Goal: Task Accomplishment & Management: Complete application form

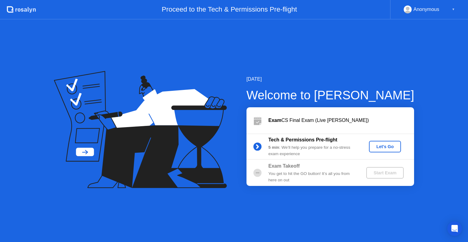
click at [403, 90] on div "Welcome to [PERSON_NAME]" at bounding box center [330, 95] width 168 height 18
click at [376, 144] on div "Let's Go" at bounding box center [384, 146] width 27 height 5
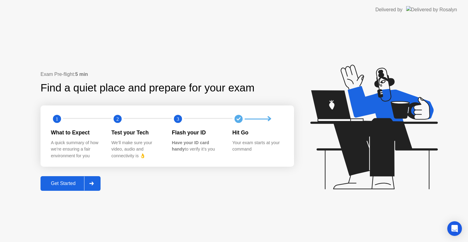
click at [58, 188] on button "Get Started" at bounding box center [71, 183] width 60 height 15
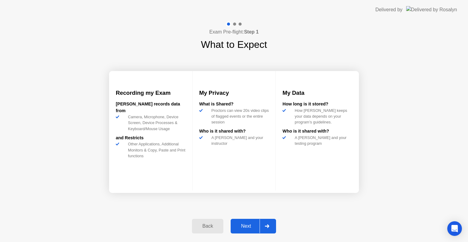
click at [256, 225] on div "Next" at bounding box center [245, 225] width 27 height 5
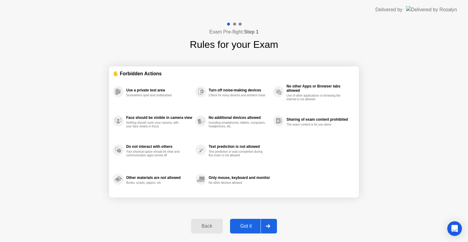
click at [255, 225] on div "Got it" at bounding box center [246, 225] width 29 height 5
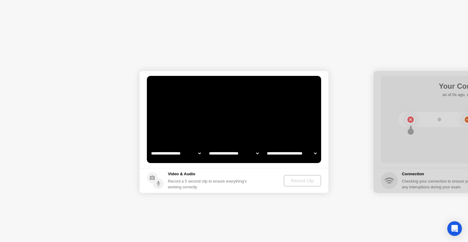
select select "**********"
select select "*******"
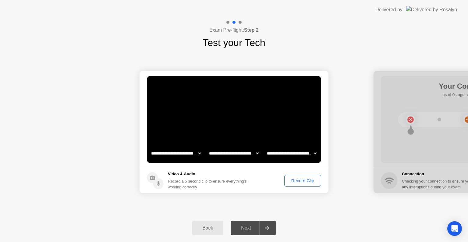
click at [305, 184] on button "Record Clip" at bounding box center [302, 181] width 37 height 12
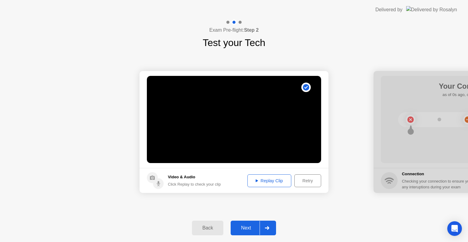
click at [262, 183] on div "Replay Clip" at bounding box center [269, 180] width 40 height 5
click at [307, 182] on div "Retry" at bounding box center [307, 180] width 23 height 5
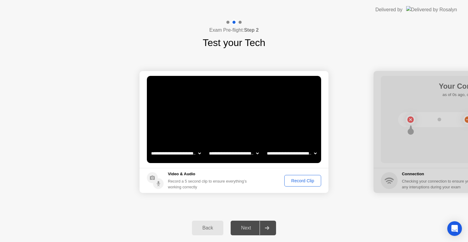
click at [302, 181] on div "Record Clip" at bounding box center [302, 180] width 33 height 5
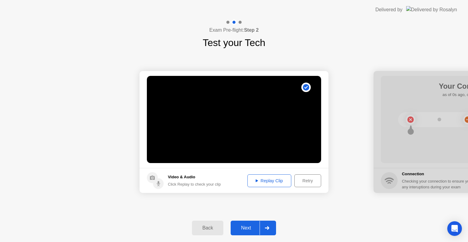
click at [284, 183] on div "Replay Clip" at bounding box center [269, 180] width 40 height 5
click at [252, 228] on div "Next" at bounding box center [245, 227] width 27 height 5
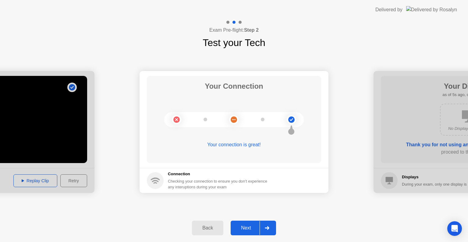
click at [245, 223] on button "Next" at bounding box center [253, 228] width 45 height 15
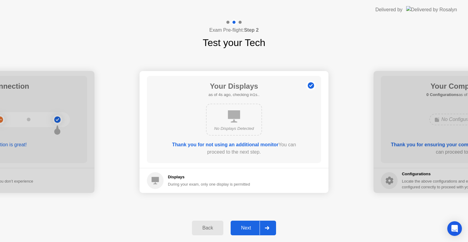
click at [249, 225] on div "Next" at bounding box center [245, 227] width 27 height 5
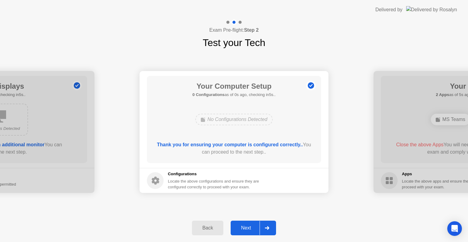
click at [248, 225] on div "Next" at bounding box center [245, 227] width 27 height 5
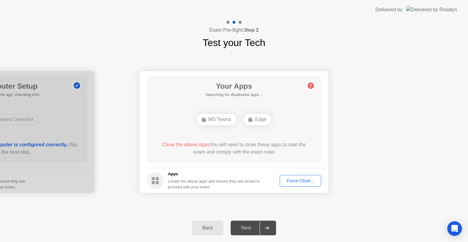
click at [292, 185] on button "Force Close..." at bounding box center [300, 181] width 41 height 12
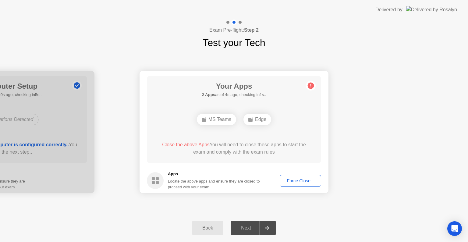
click at [306, 180] on div "Force Close..." at bounding box center [300, 180] width 37 height 5
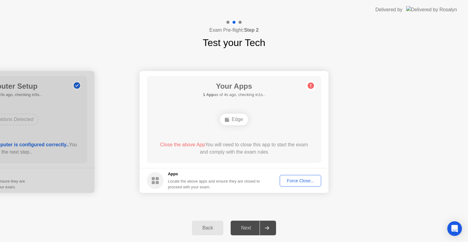
click at [304, 180] on div "Force Close..." at bounding box center [300, 180] width 37 height 5
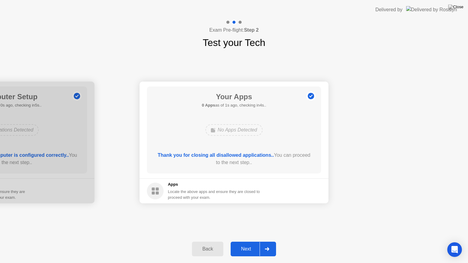
click at [243, 242] on div "Next" at bounding box center [245, 248] width 27 height 5
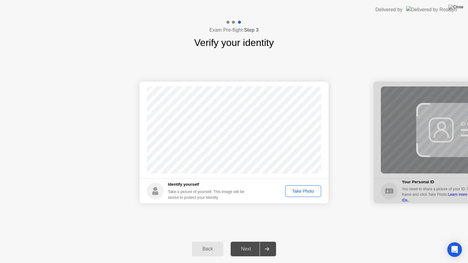
click at [295, 194] on div "Take Photo" at bounding box center [303, 191] width 32 height 5
click at [299, 192] on div "Retake" at bounding box center [307, 191] width 24 height 5
click at [299, 194] on div "Take Photo" at bounding box center [303, 191] width 32 height 5
click at [250, 242] on button "Next" at bounding box center [253, 249] width 45 height 15
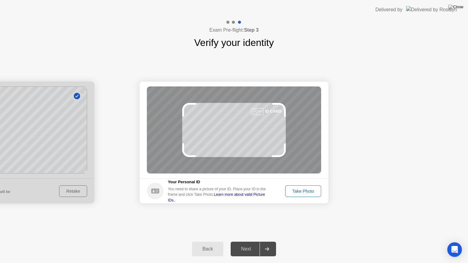
click at [301, 191] on div "Take Photo" at bounding box center [303, 191] width 32 height 5
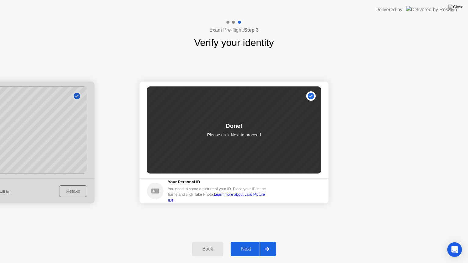
click at [240, 242] on div "Next" at bounding box center [245, 248] width 27 height 5
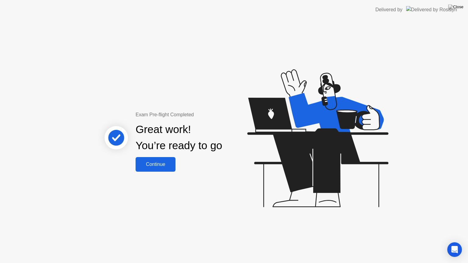
click at [154, 164] on div "Continue" at bounding box center [155, 164] width 36 height 5
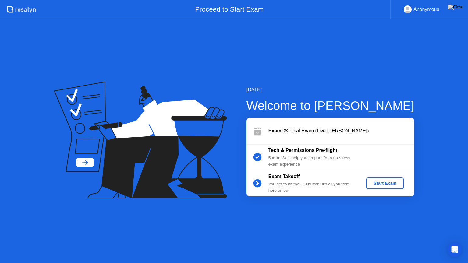
click at [381, 185] on div "Start Exam" at bounding box center [385, 183] width 33 height 5
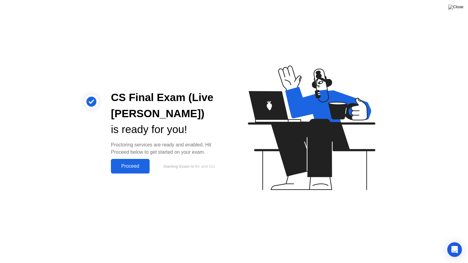
click at [144, 168] on div "Proceed" at bounding box center [130, 166] width 35 height 5
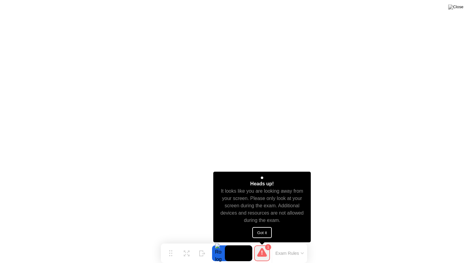
click at [263, 236] on button "Got it" at bounding box center [261, 232] width 19 height 11
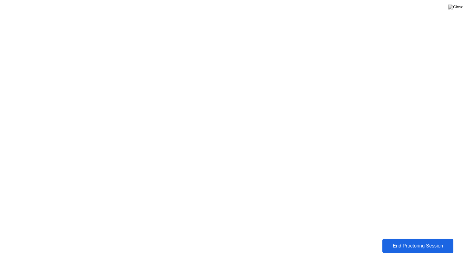
click at [410, 242] on button "End Proctoring Session" at bounding box center [417, 246] width 71 height 15
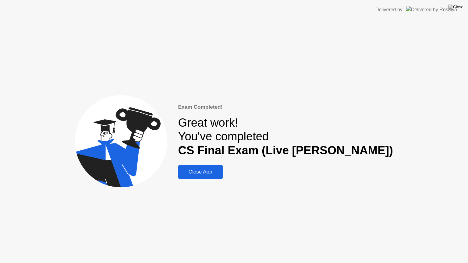
click at [221, 175] on div "Close App" at bounding box center [200, 172] width 41 height 6
